Goal: Information Seeking & Learning: Learn about a topic

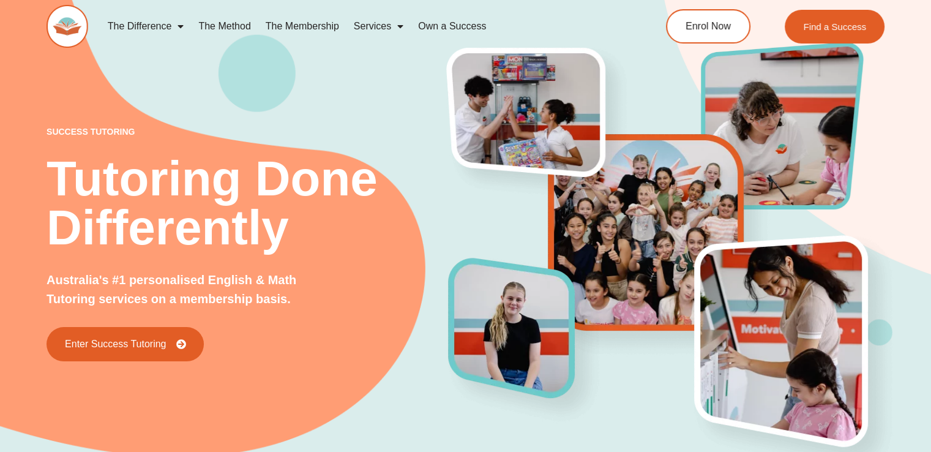
click at [230, 31] on link "The Method" at bounding box center [224, 26] width 67 height 28
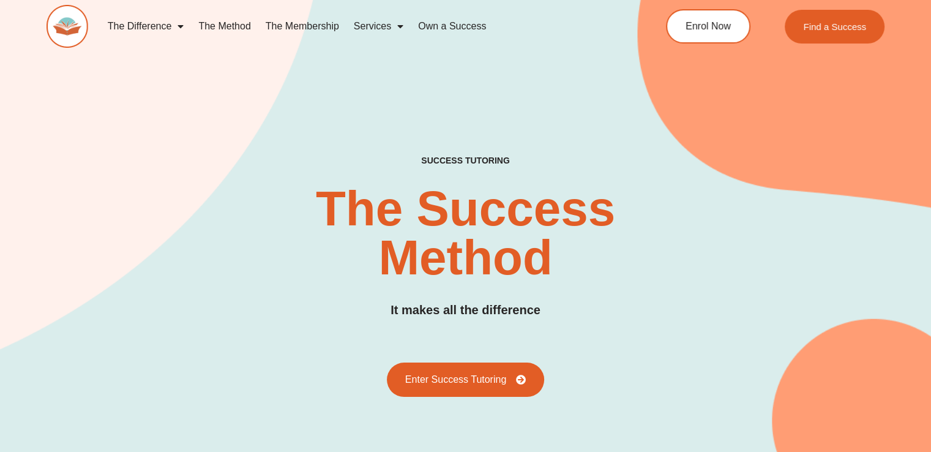
click at [321, 24] on link "The Membership" at bounding box center [302, 26] width 88 height 28
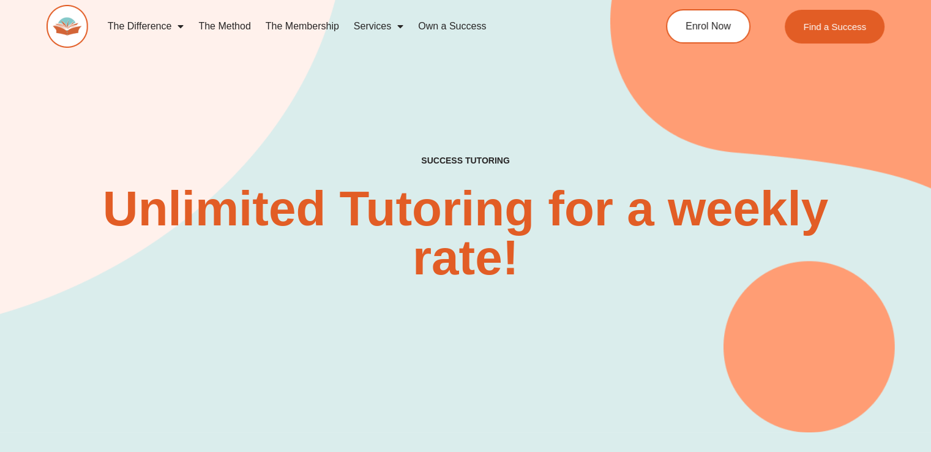
click at [152, 14] on link "The Difference" at bounding box center [145, 26] width 91 height 28
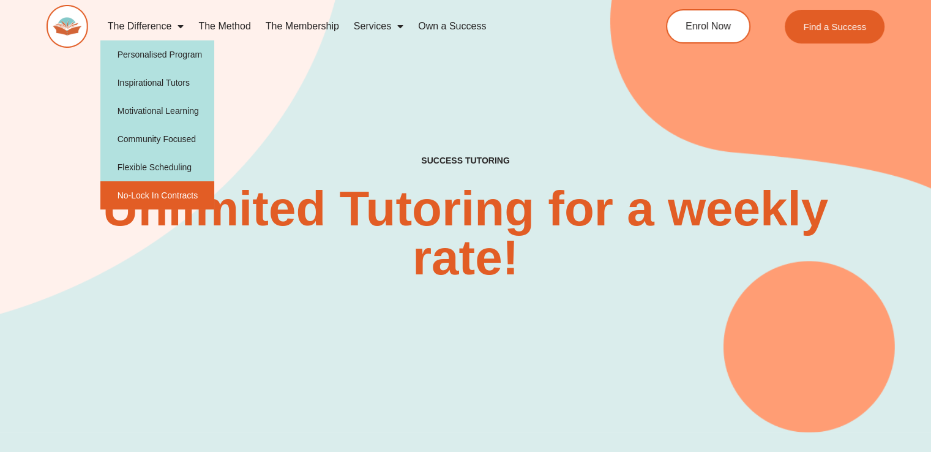
click at [196, 184] on link "No-Lock In Contracts" at bounding box center [157, 195] width 115 height 28
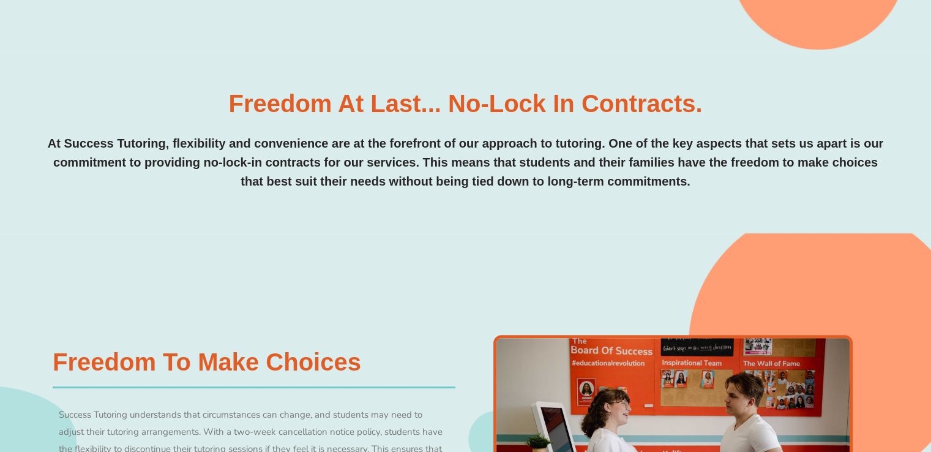
scroll to position [272, 0]
